Goal: Information Seeking & Learning: Learn about a topic

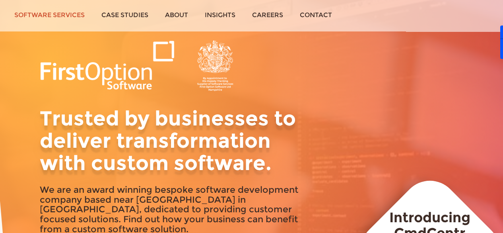
click at [43, 13] on link "Software services" at bounding box center [49, 15] width 87 height 30
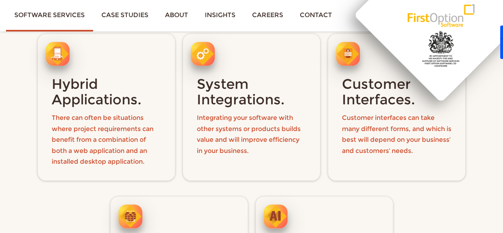
scroll to position [442, 0]
